Goal: Task Accomplishment & Management: Manage account settings

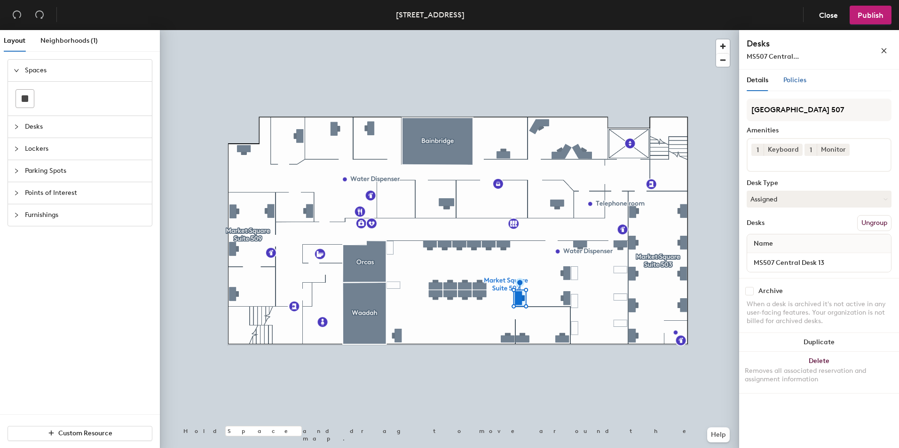
click at [793, 79] on span "Policies" at bounding box center [794, 80] width 23 height 8
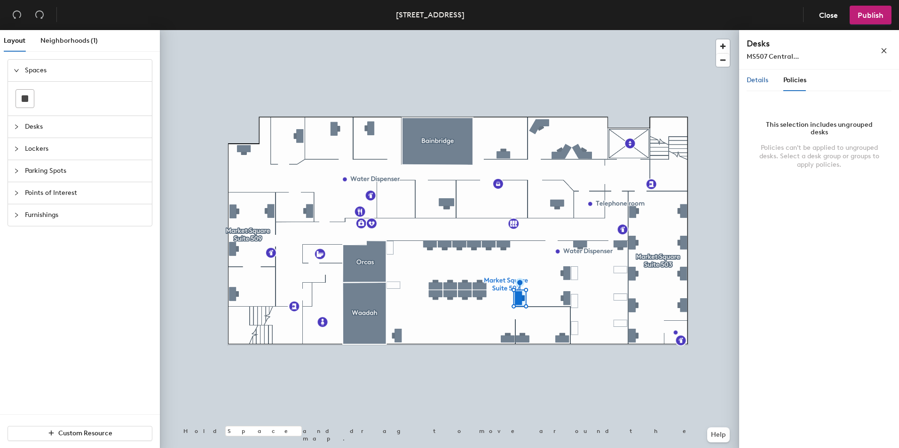
click at [755, 84] on span "Details" at bounding box center [757, 80] width 22 height 8
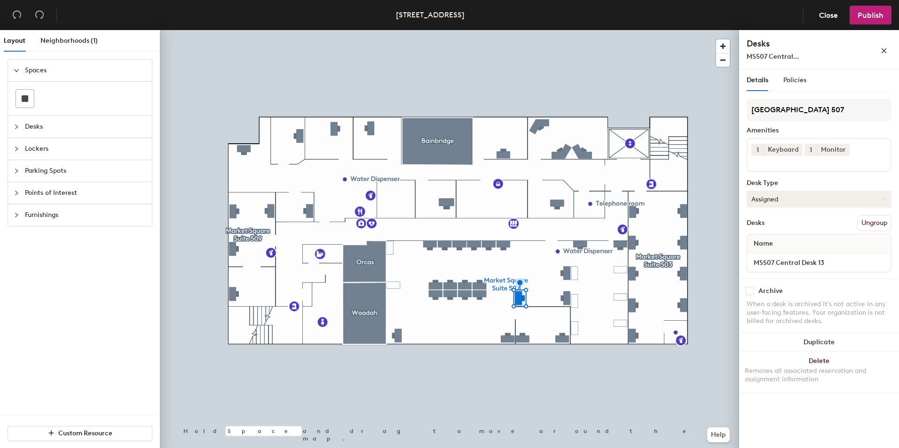
click at [777, 199] on button "Assigned" at bounding box center [818, 199] width 145 height 17
click at [885, 51] on icon "close" at bounding box center [883, 50] width 7 height 7
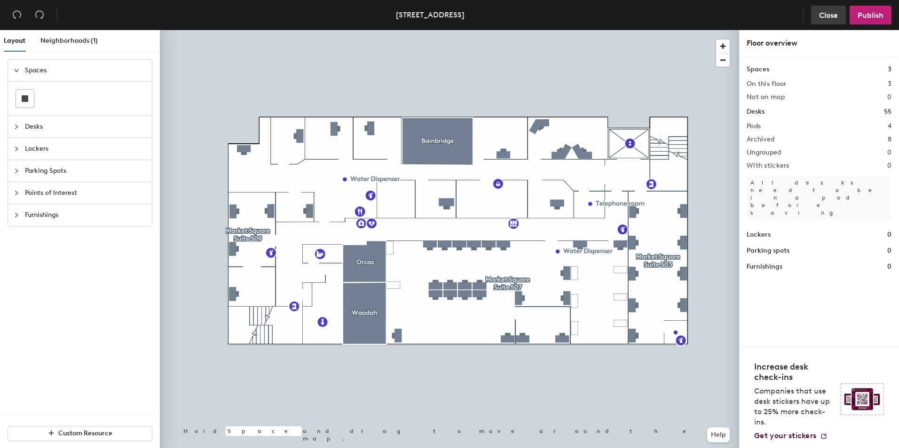
click at [818, 19] on button "Close" at bounding box center [828, 15] width 35 height 19
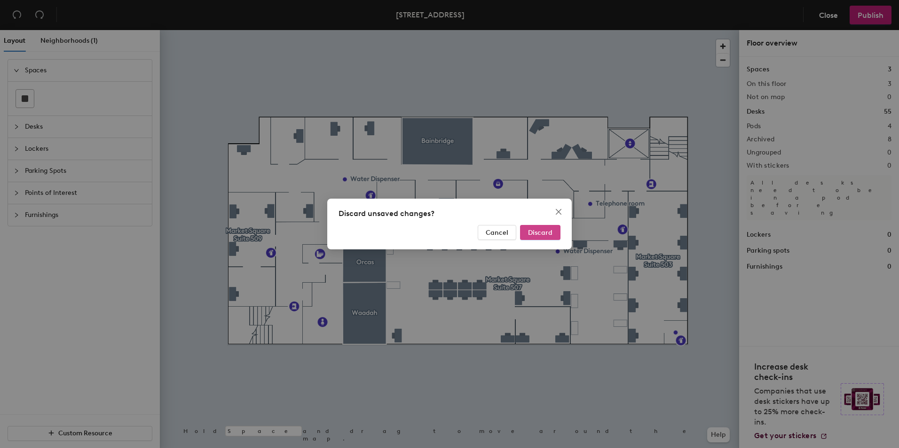
click at [533, 233] on span "Discard" at bounding box center [540, 233] width 24 height 8
